Goal: Transaction & Acquisition: Purchase product/service

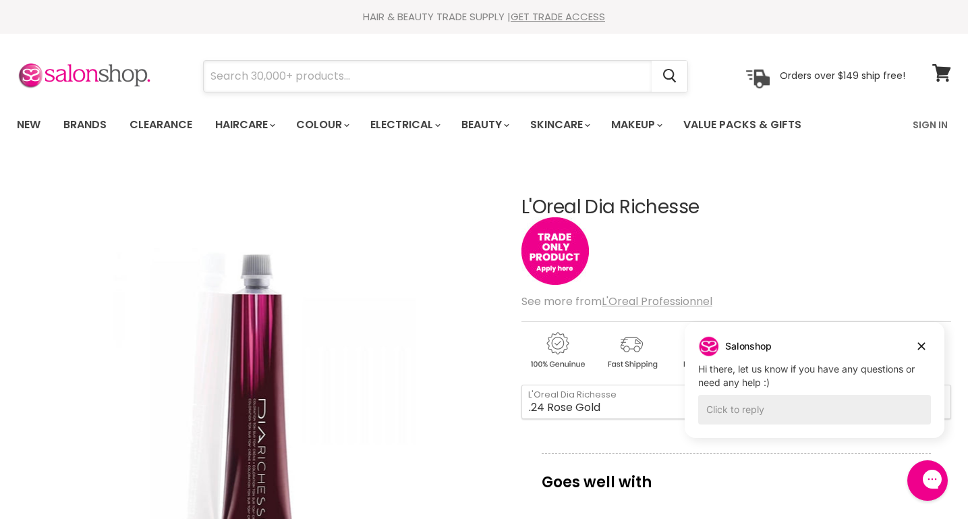
click at [303, 80] on input "Search" at bounding box center [428, 76] width 448 height 31
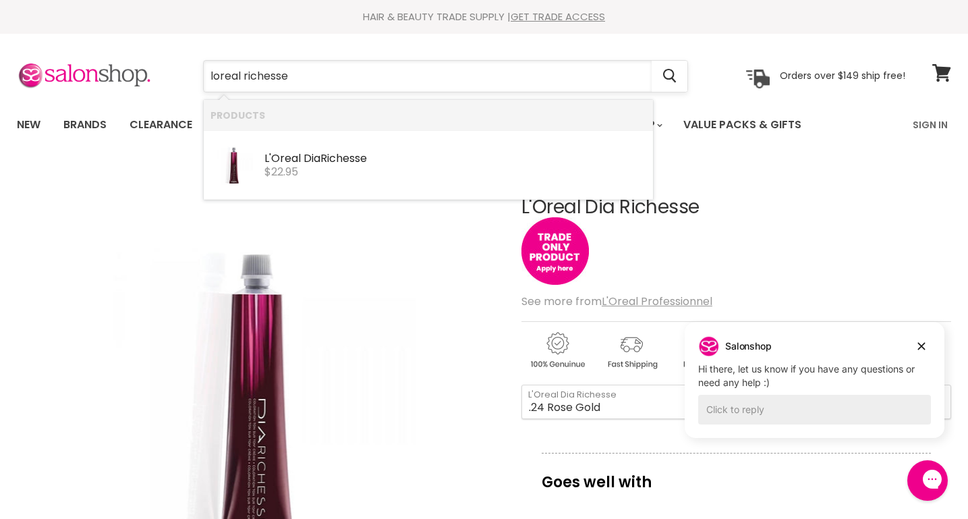
type input "loreal richesse 6"
click at [316, 152] on div "L'Oreal Dia Richesse" at bounding box center [455, 159] width 382 height 14
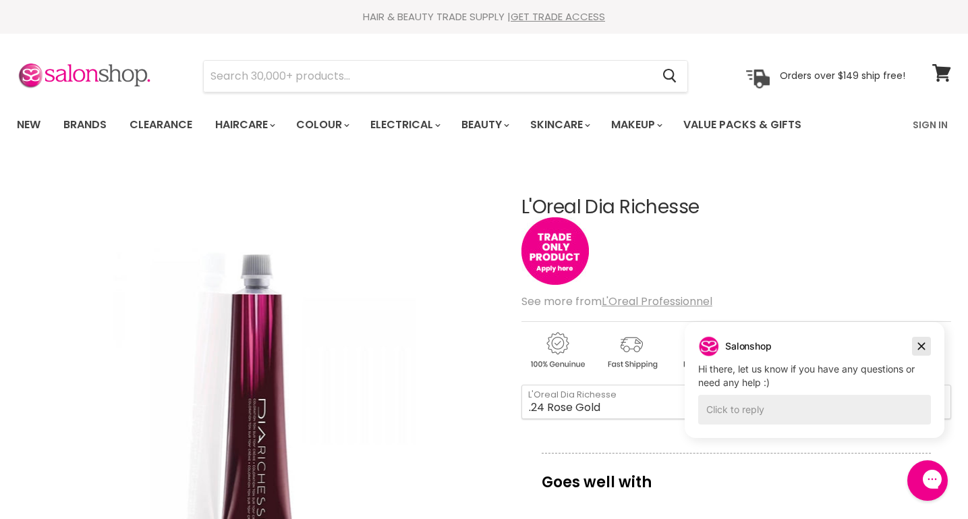
click at [922, 349] on icon "Dismiss campaign" at bounding box center [921, 346] width 13 height 16
